Goal: Find contact information: Find contact information

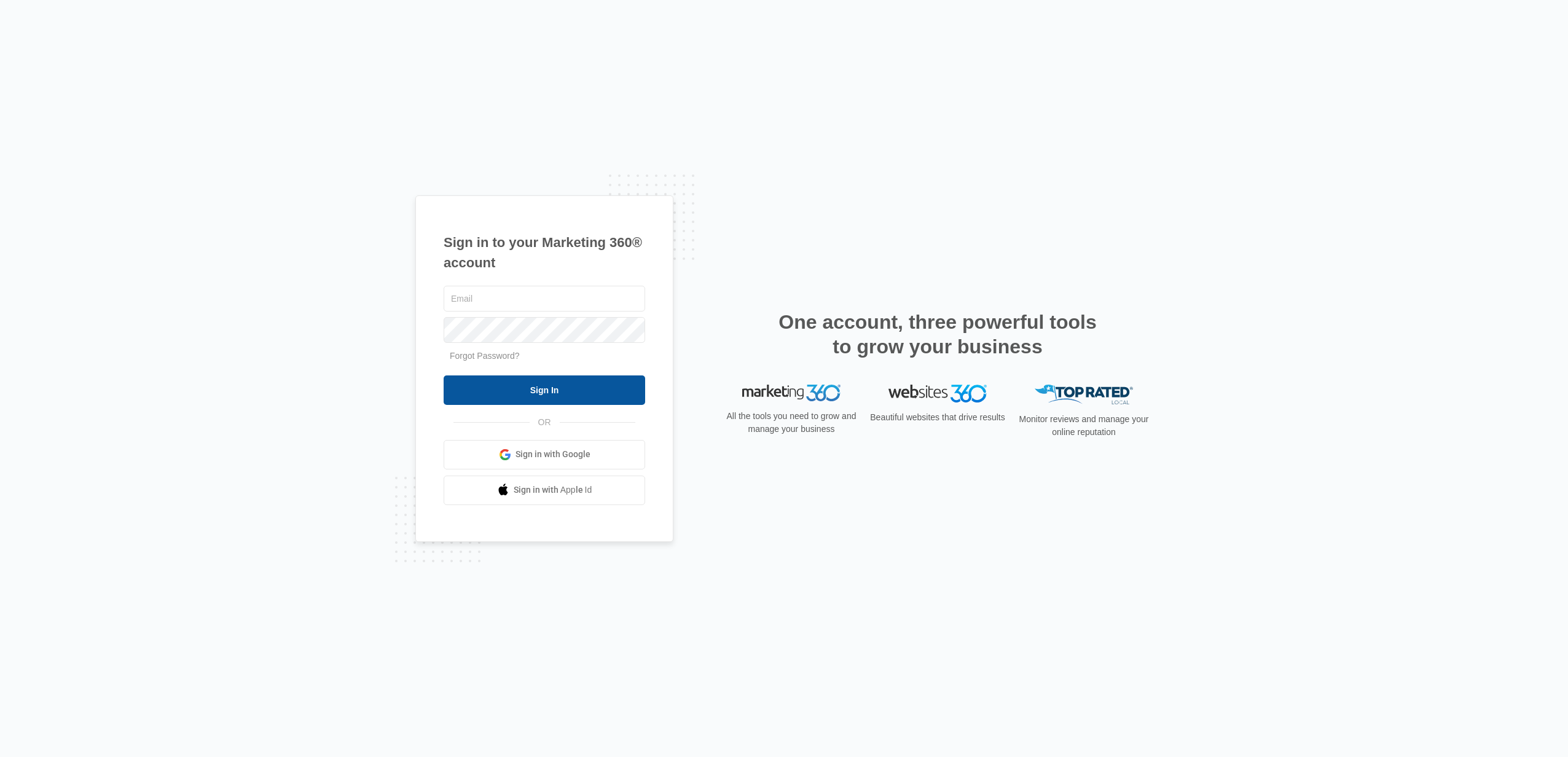
type input "[PERSON_NAME][EMAIL_ADDRESS][DOMAIN_NAME]"
click at [537, 388] on input "Sign In" at bounding box center [544, 390] width 202 height 29
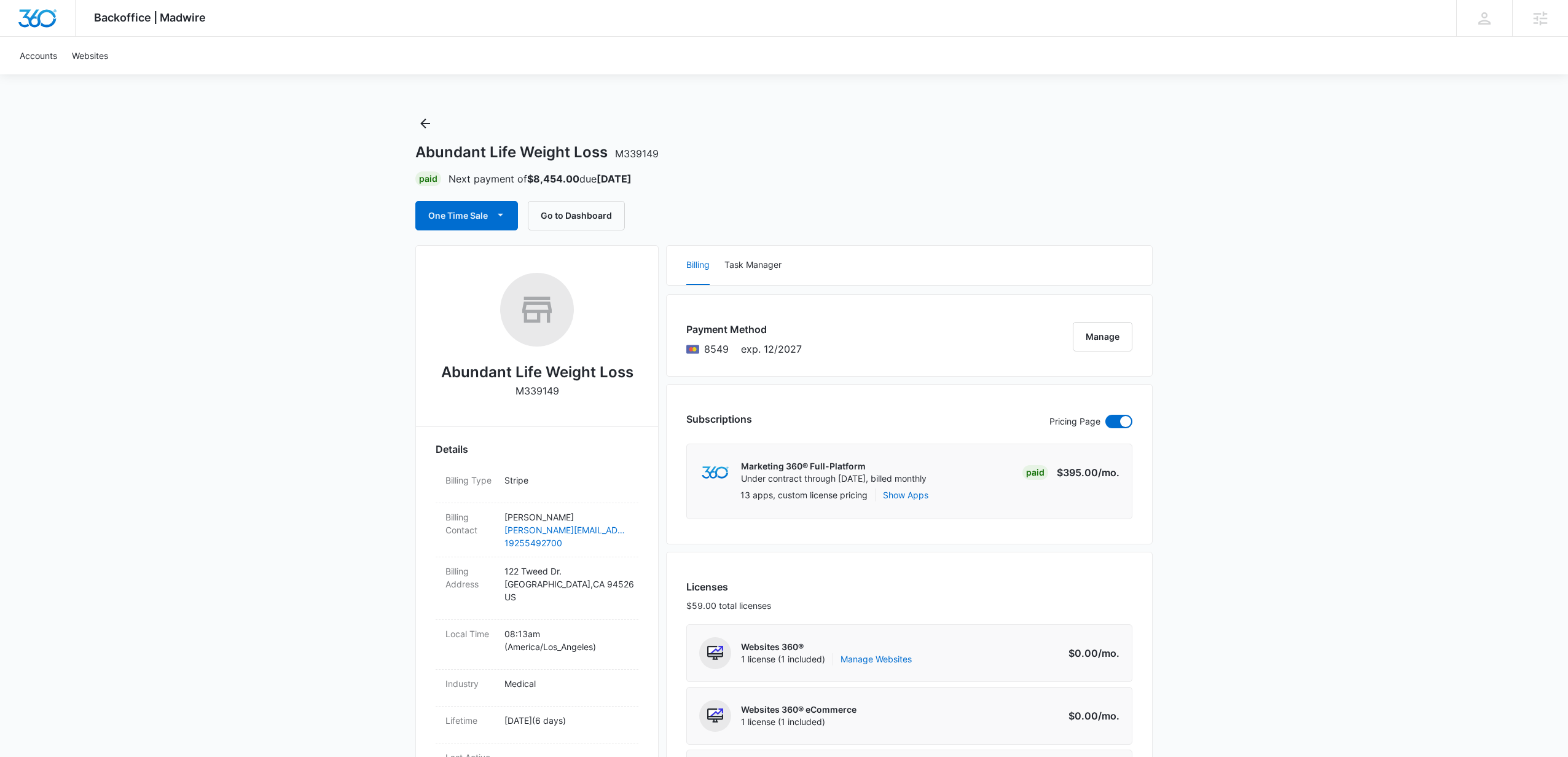
click at [572, 392] on div "Abundant Life Weight Loss M339149" at bounding box center [537, 340] width 203 height 134
drag, startPoint x: 571, startPoint y: 392, endPoint x: 428, endPoint y: 379, distance: 143.6
click at [600, 399] on div "Abundant Life Weight Loss M339149" at bounding box center [537, 340] width 203 height 134
drag, startPoint x: 593, startPoint y: 397, endPoint x: 441, endPoint y: 380, distance: 152.9
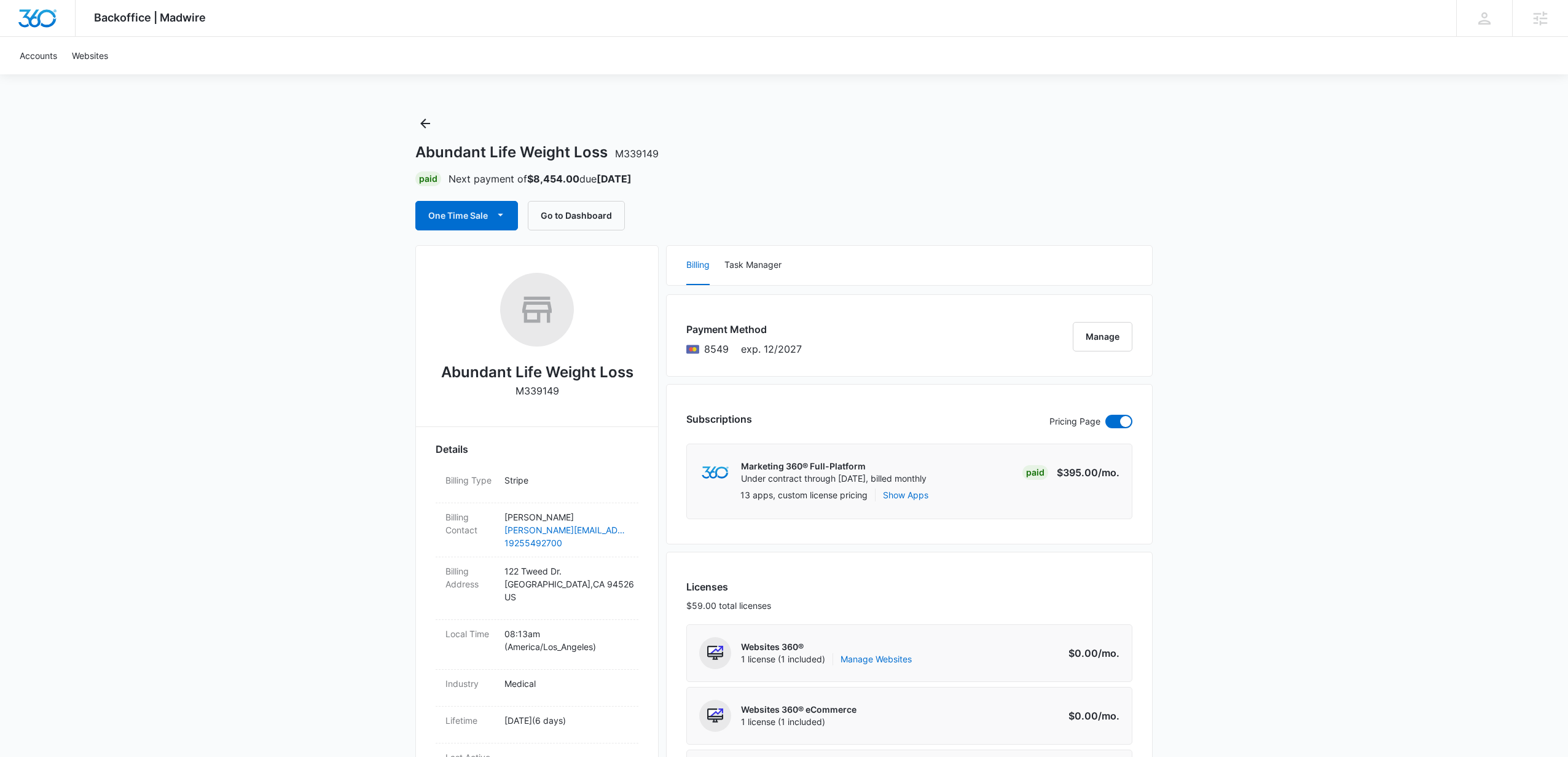
click at [445, 383] on div "Abundant Life Weight Loss M339149" at bounding box center [537, 340] width 203 height 134
drag, startPoint x: 442, startPoint y: 371, endPoint x: 566, endPoint y: 396, distance: 126.5
click at [569, 399] on div "Abundant Life Weight Loss M339149" at bounding box center [537, 340] width 203 height 134
copy div "Abundant Life Weight Loss M339149"
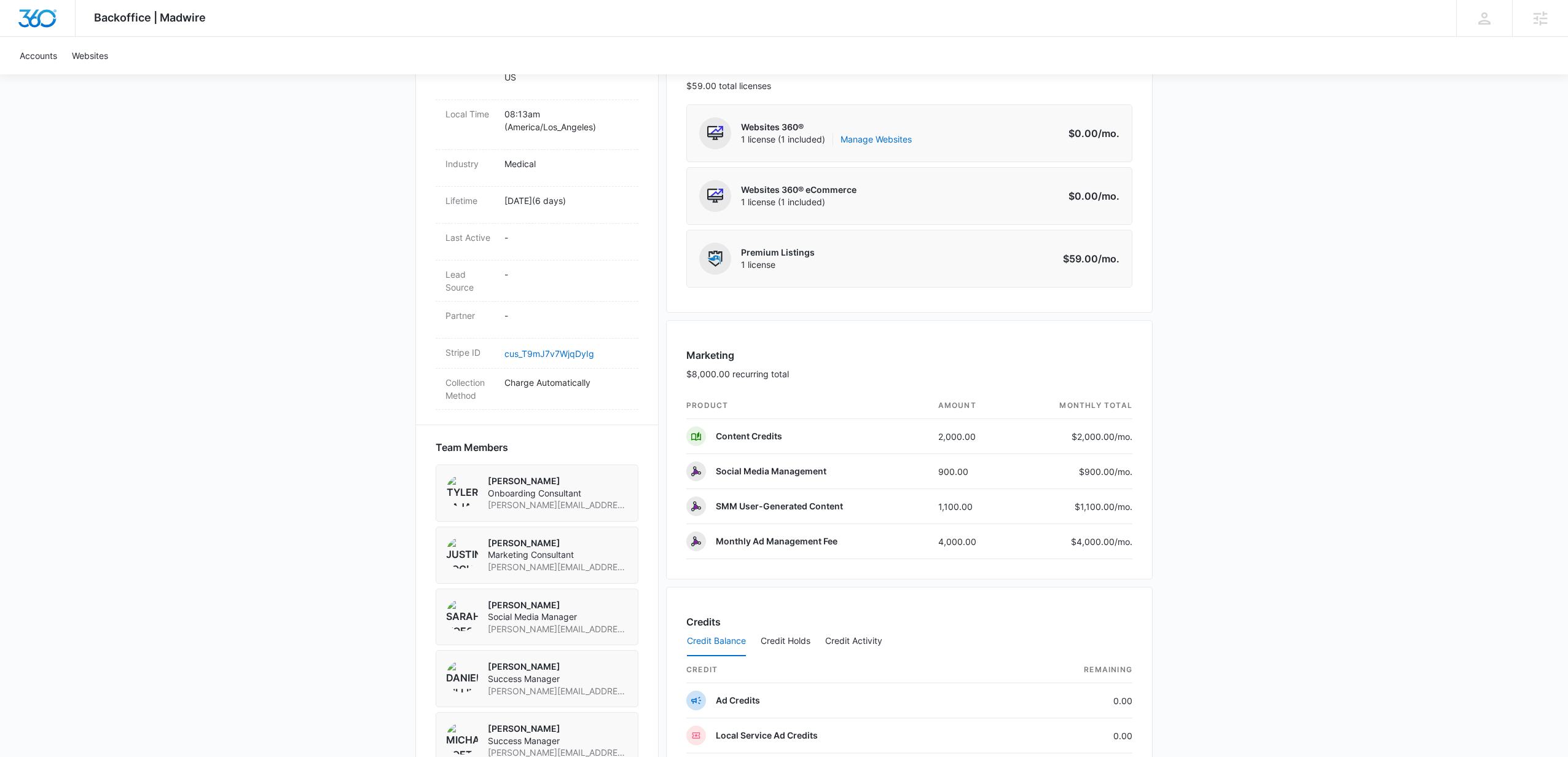
scroll to position [525, 0]
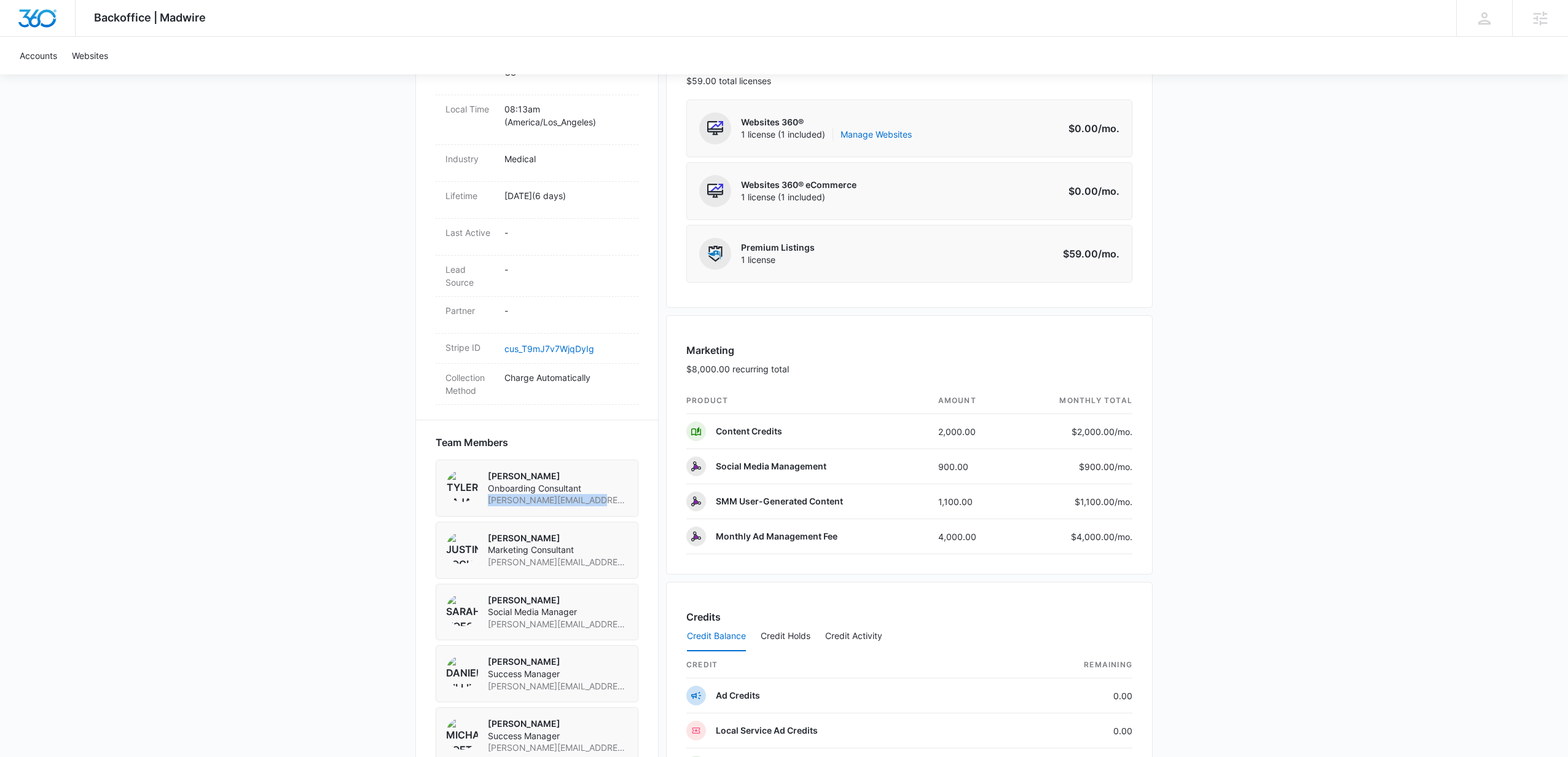
drag, startPoint x: 593, startPoint y: 503, endPoint x: 487, endPoint y: 504, distance: 106.0
click at [487, 504] on div "Tyler Pajak Onboarding Consultant tyler.pajak@madwire.com" at bounding box center [537, 489] width 203 height 57
copy span "tyler.pajak@madwire.com"
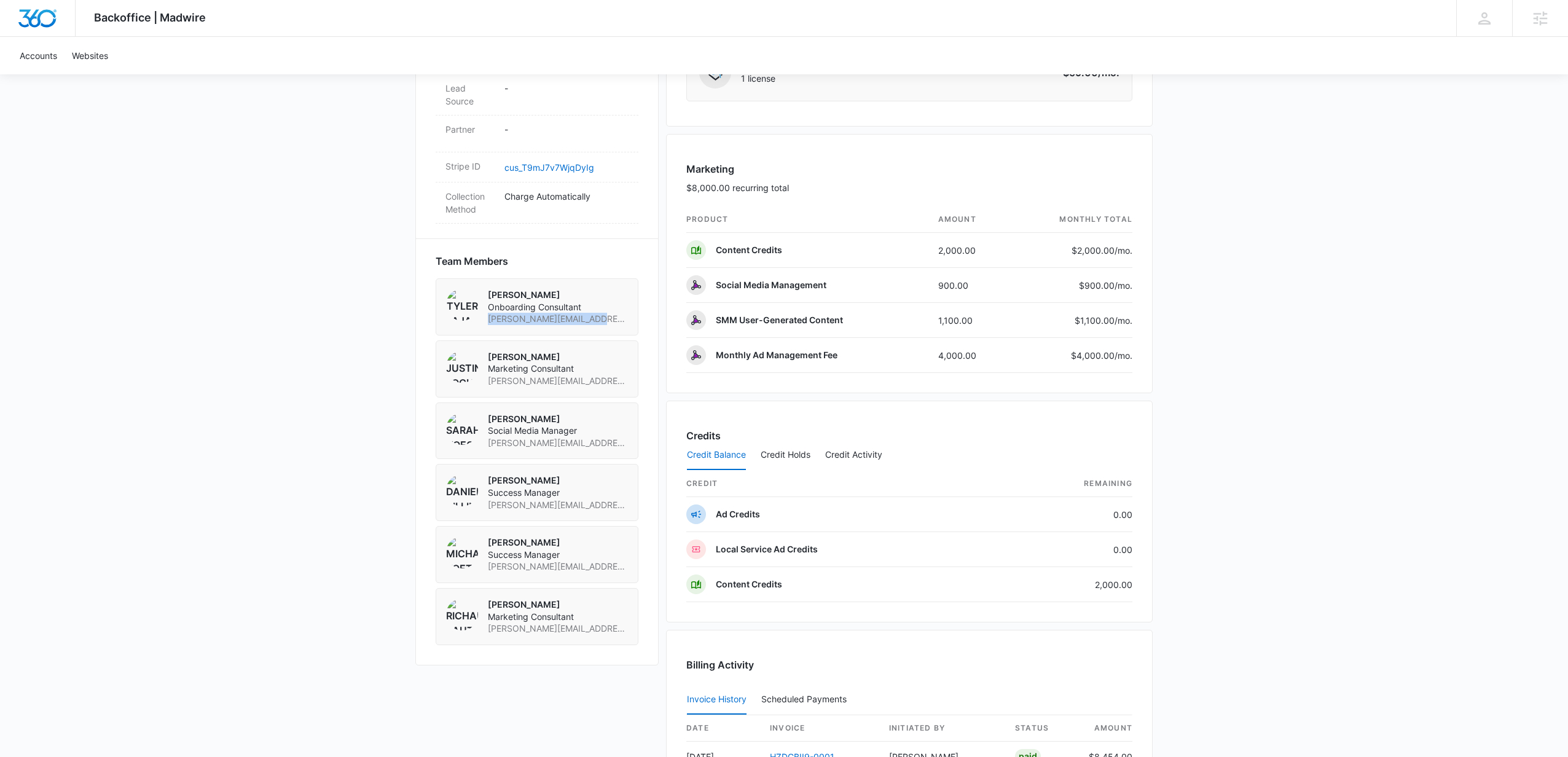
scroll to position [724, 0]
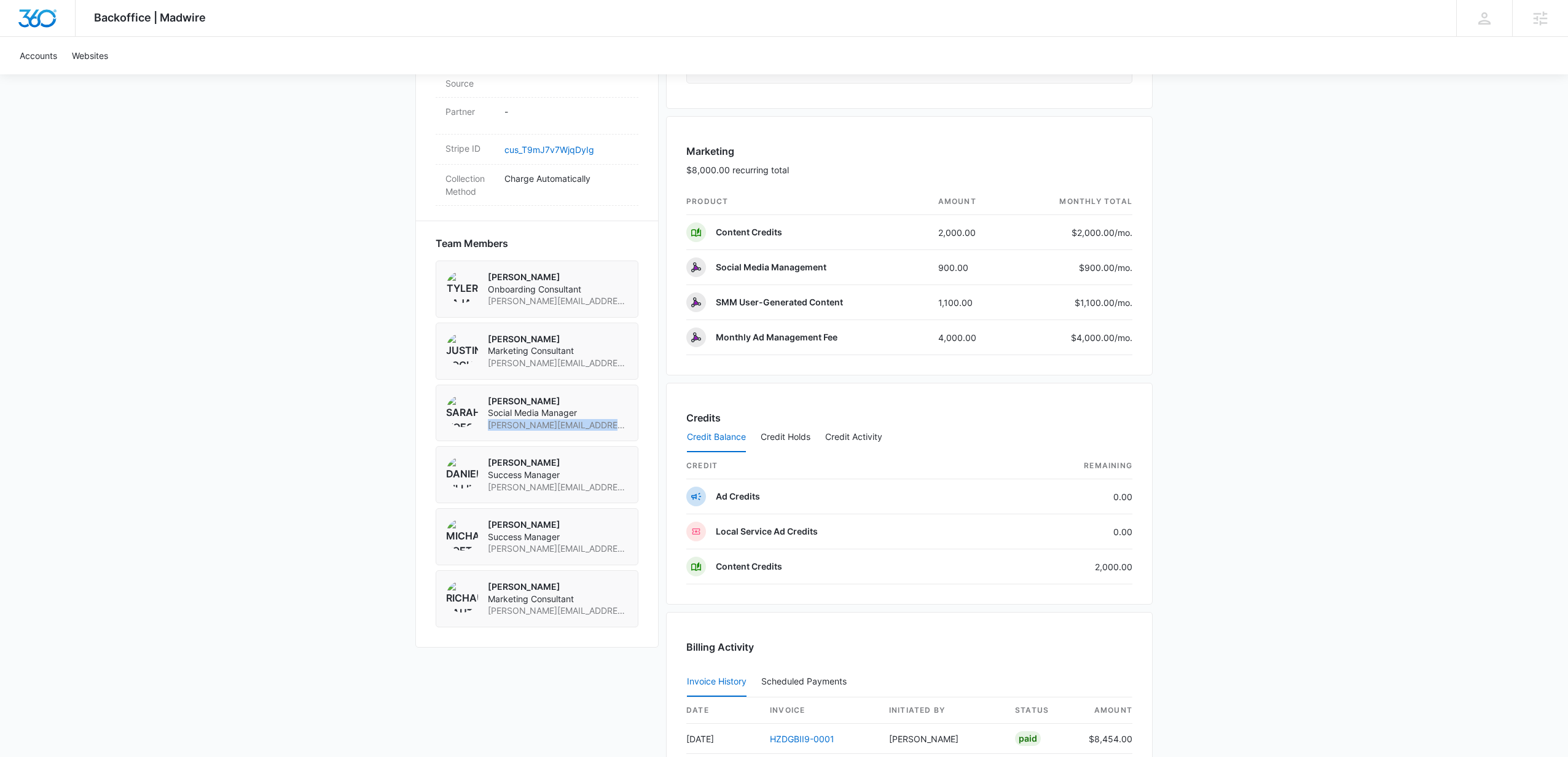
drag, startPoint x: 608, startPoint y: 427, endPoint x: 488, endPoint y: 430, distance: 120.0
click at [488, 430] on div "Sarah Voegtlin Social Media Manager sarah.voegtlin@madwire.com" at bounding box center [537, 414] width 203 height 57
copy span "sarah.voegtlin@madwire.com"
drag, startPoint x: 627, startPoint y: 488, endPoint x: 490, endPoint y: 491, distance: 137.0
click at [488, 492] on div "Danielle Billington Success Manager danielle.billington@madwire.com" at bounding box center [537, 475] width 203 height 57
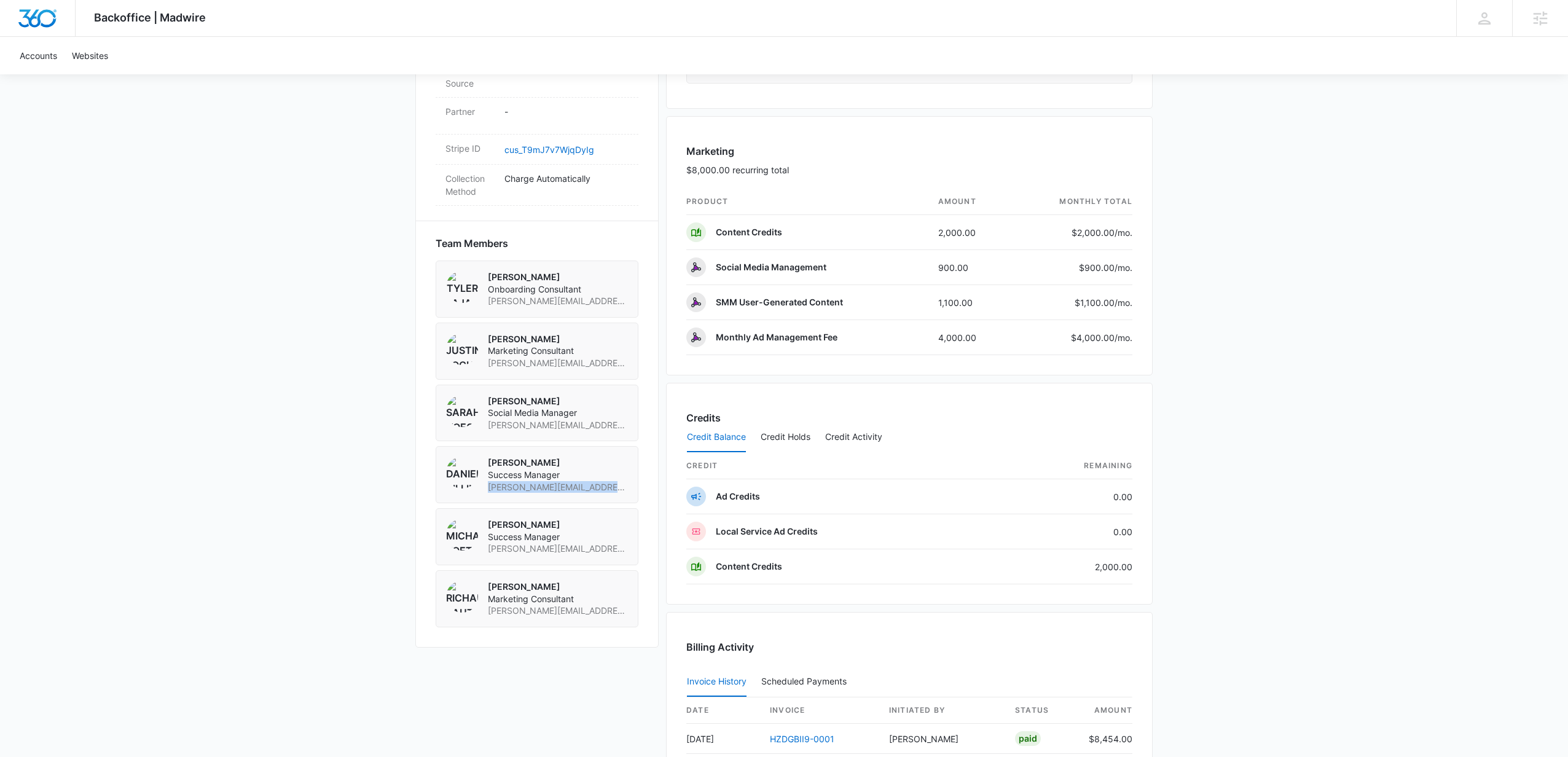
copy span "danielle.billington@madwire.com"
click at [615, 553] on div "Michael Koethe Success Manager michael.koethe@madwire.com" at bounding box center [537, 537] width 203 height 57
drag, startPoint x: 614, startPoint y: 551, endPoint x: 491, endPoint y: 554, distance: 123.0
click at [491, 554] on div "Michael Koethe Success Manager michael.koethe@madwire.com" at bounding box center [537, 537] width 203 height 57
copy span "michael.koethe@madwire.com"
